Goal: Communication & Community: Answer question/provide support

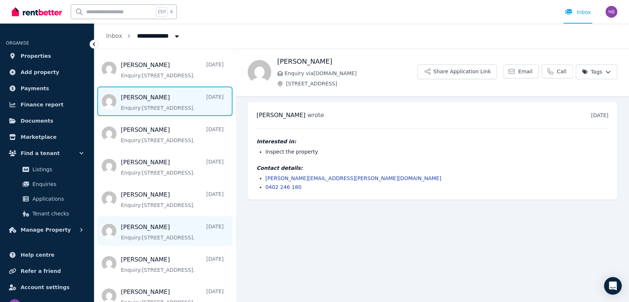
scroll to position [191, 0]
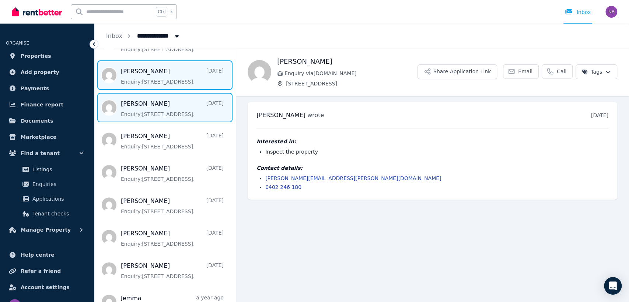
click at [177, 105] on span "Message list" at bounding box center [164, 107] width 141 height 29
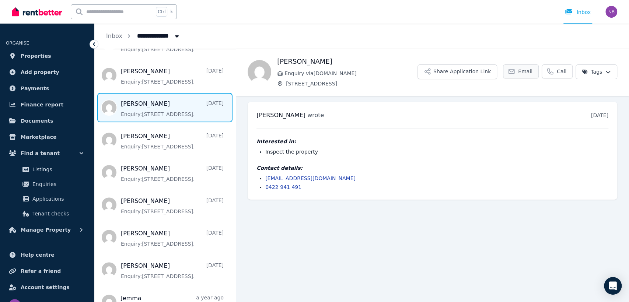
click at [519, 69] on link "Email" at bounding box center [521, 71] width 36 height 14
drag, startPoint x: 282, startPoint y: 113, endPoint x: 253, endPoint y: 115, distance: 29.2
click at [253, 115] on div "[PERSON_NAME] wrote [DATE] 5:55 pm [DATE][DATE] Interested in: Inspect the prop…" at bounding box center [432, 151] width 369 height 98
copy span "[PERSON_NAME]"
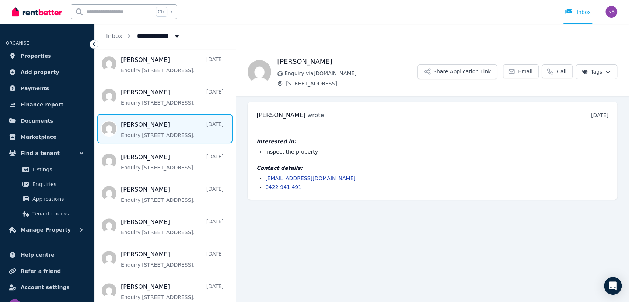
scroll to position [191, 0]
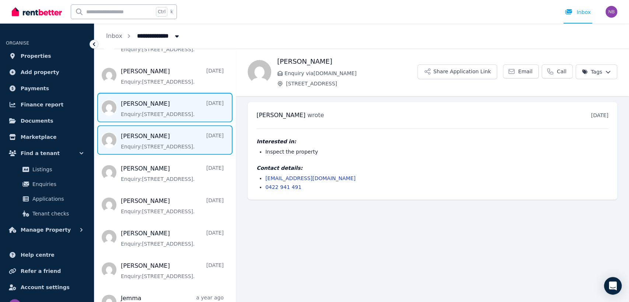
click at [163, 142] on span "Message list" at bounding box center [164, 139] width 141 height 29
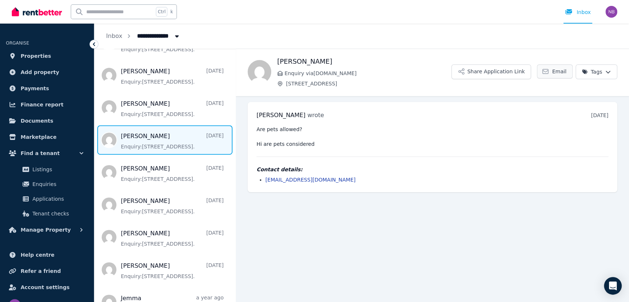
click at [556, 69] on span "Email" at bounding box center [559, 71] width 14 height 7
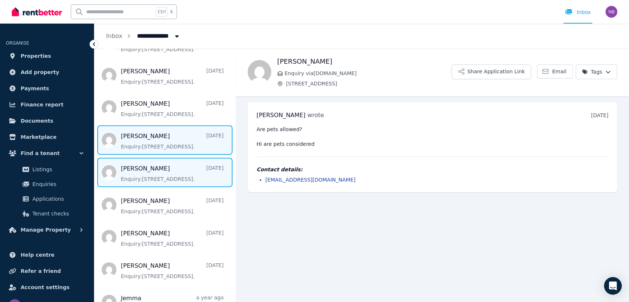
click at [165, 176] on span "Message list" at bounding box center [164, 172] width 141 height 29
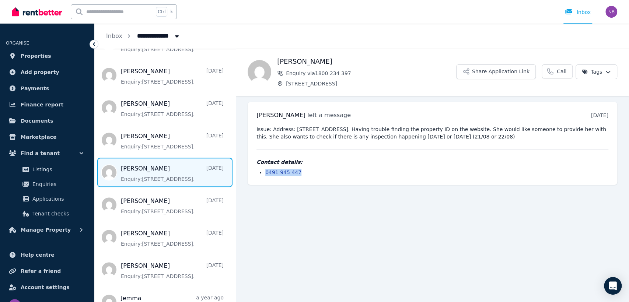
drag, startPoint x: 302, startPoint y: 173, endPoint x: 264, endPoint y: 178, distance: 37.8
click at [265, 174] on li "0491 945 447" at bounding box center [436, 172] width 343 height 7
click at [309, 222] on main "Back Prerna Enquiry via 1800 234 397 39 River Rd W, Lane Cove Share Application…" at bounding box center [432, 175] width 393 height 253
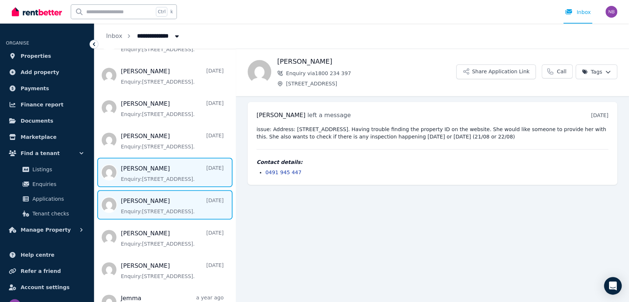
click at [157, 204] on span "Message list" at bounding box center [164, 204] width 141 height 29
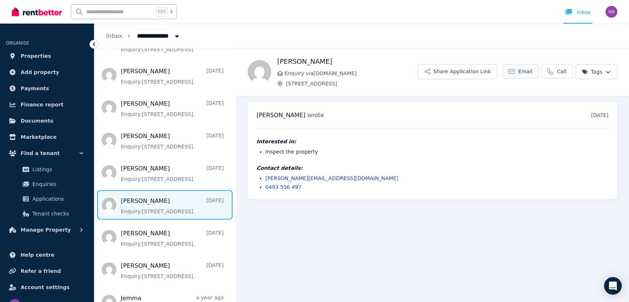
click at [526, 72] on span "Email" at bounding box center [525, 71] width 14 height 7
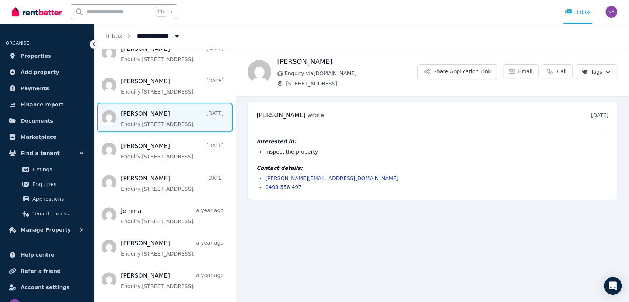
scroll to position [286, 0]
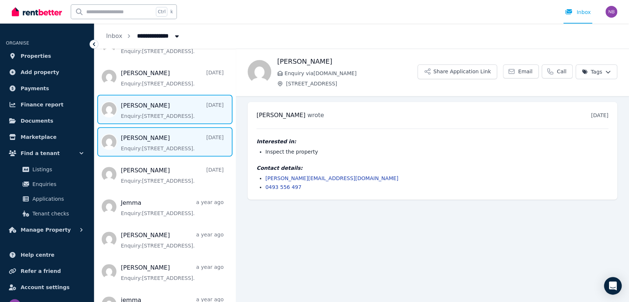
click at [152, 144] on span "Message list" at bounding box center [164, 141] width 141 height 29
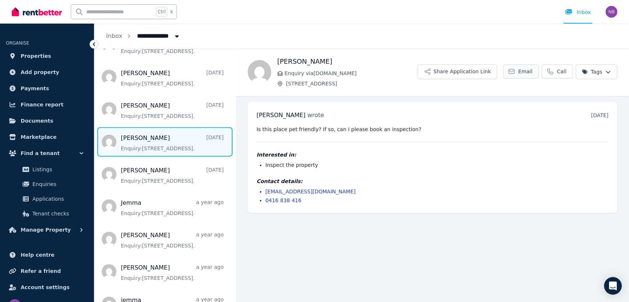
click at [526, 71] on span "Email" at bounding box center [525, 71] width 14 height 7
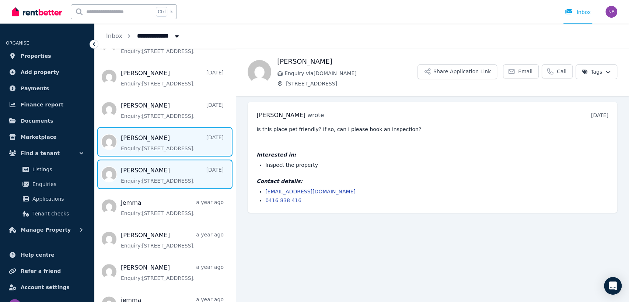
click at [155, 179] on span "Message list" at bounding box center [164, 174] width 141 height 29
